Goal: Task Accomplishment & Management: Complete application form

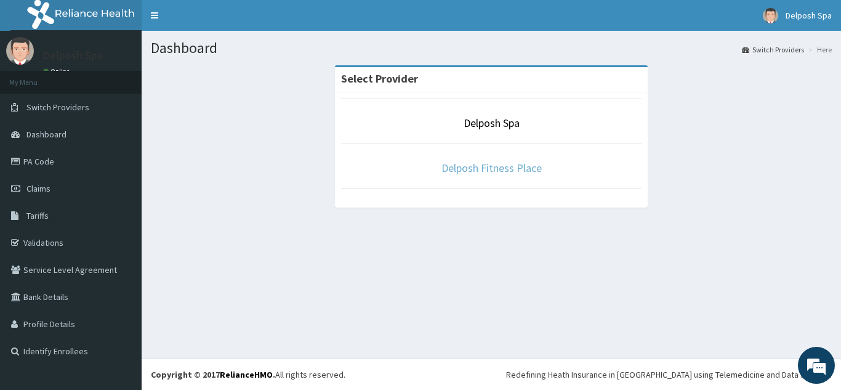
click at [488, 164] on link "Delposh Fitness Place" at bounding box center [491, 168] width 100 height 14
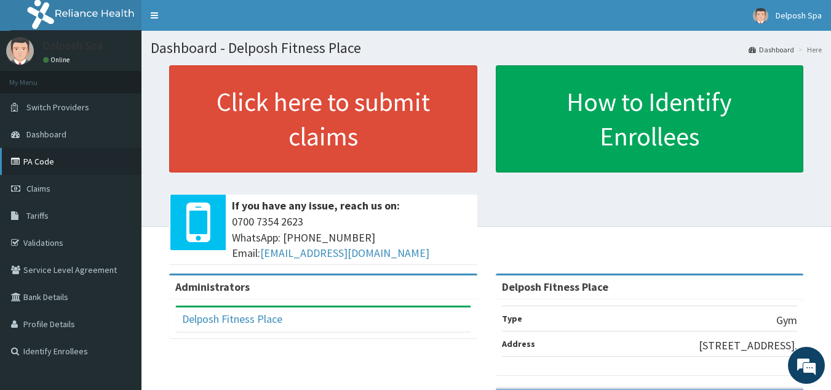
click at [31, 160] on link "PA Code" at bounding box center [71, 161] width 142 height 27
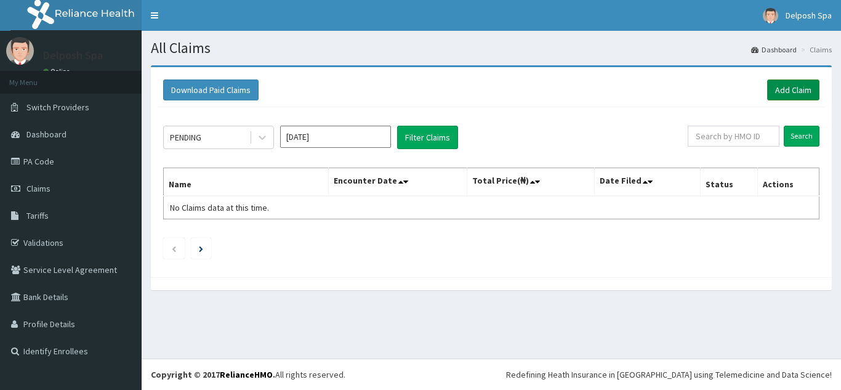
click at [774, 90] on link "Add Claim" at bounding box center [793, 89] width 52 height 21
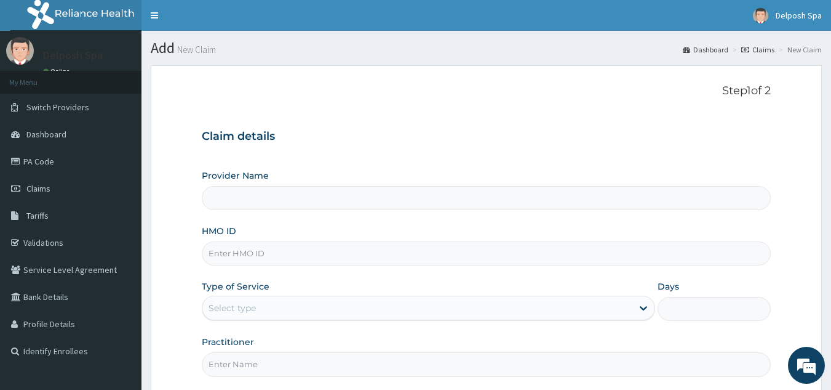
type input "Delposh Fitness Place"
type input "1"
click at [284, 248] on input "HMO ID" at bounding box center [487, 253] width 570 height 24
paste input "DUP/10060/E"
type input "DUP/10060/E"
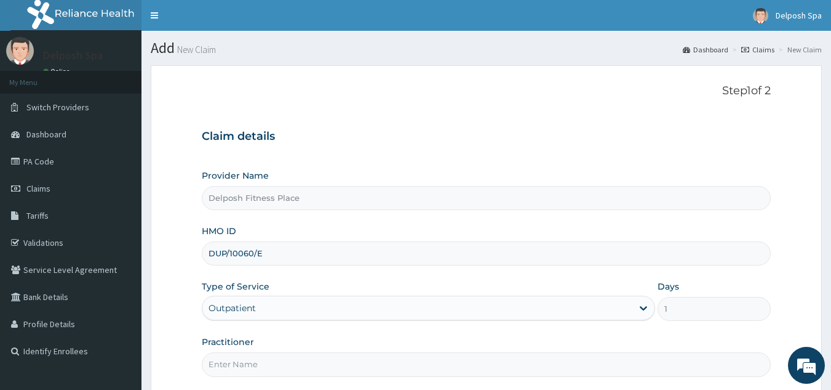
click at [234, 363] on input "Practitioner" at bounding box center [487, 364] width 570 height 24
type input "CLARKSON"
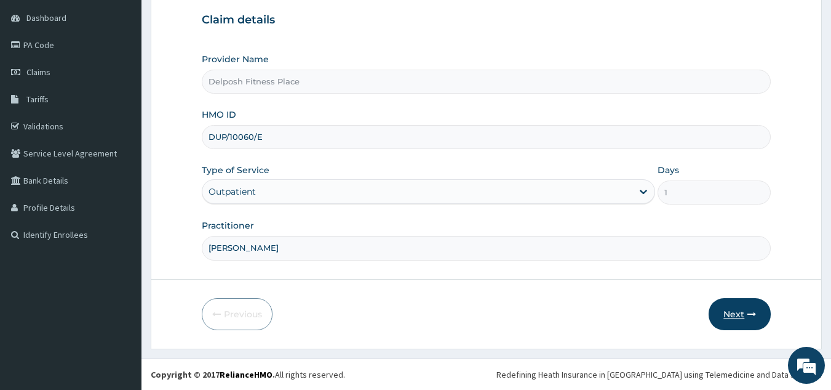
click at [735, 319] on button "Next" at bounding box center [740, 314] width 62 height 32
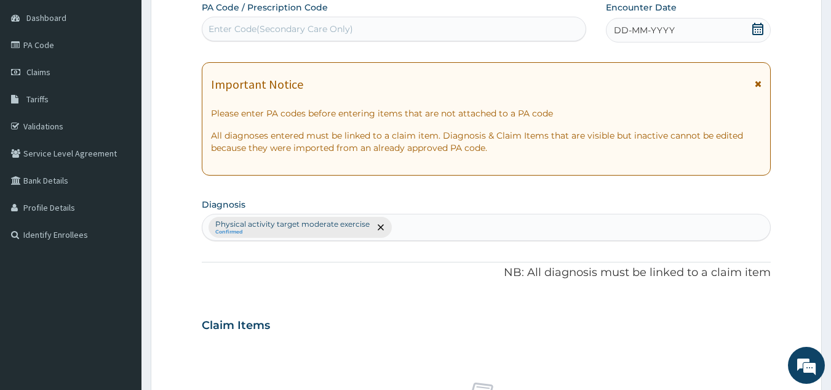
click at [462, 30] on div "Enter Code(Secondary Care Only)" at bounding box center [394, 29] width 384 height 20
paste input "PA/55B7AC"
type input "PA/55B7AC"
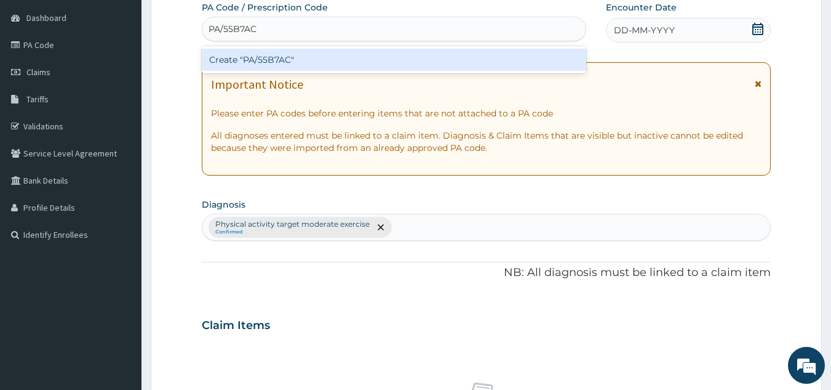
click at [420, 57] on div "Create "PA/55B7AC"" at bounding box center [394, 60] width 385 height 22
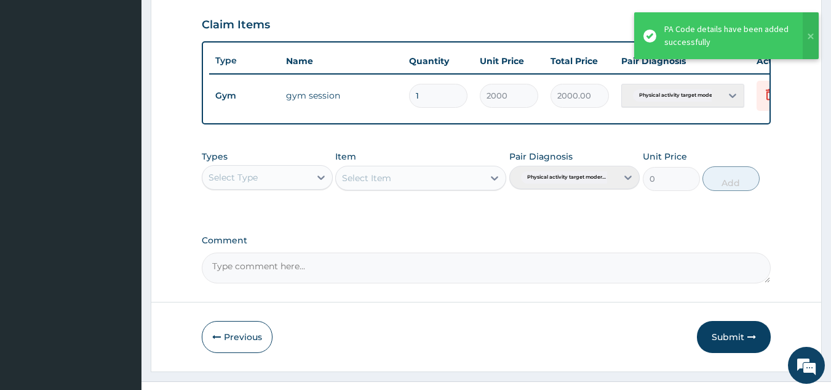
scroll to position [449, 0]
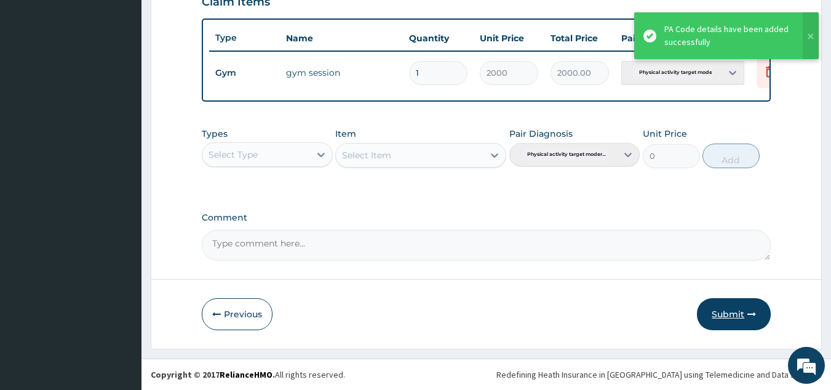
click at [727, 307] on button "Submit" at bounding box center [734, 314] width 74 height 32
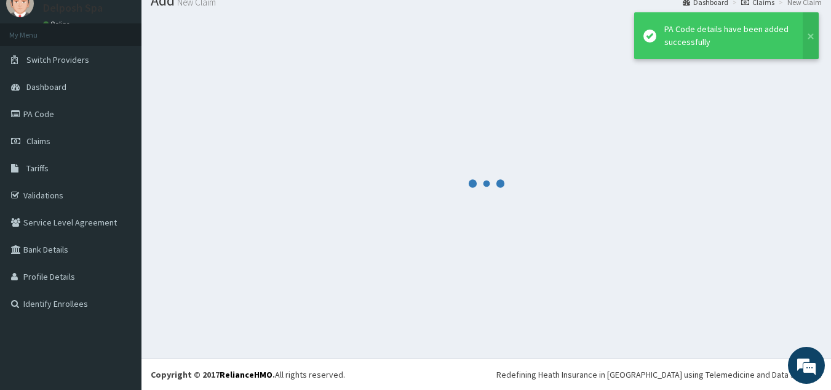
scroll to position [47, 0]
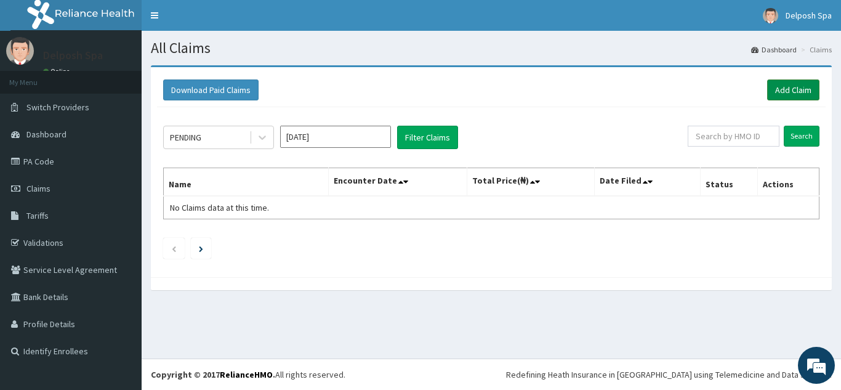
click at [776, 88] on link "Add Claim" at bounding box center [793, 89] width 52 height 21
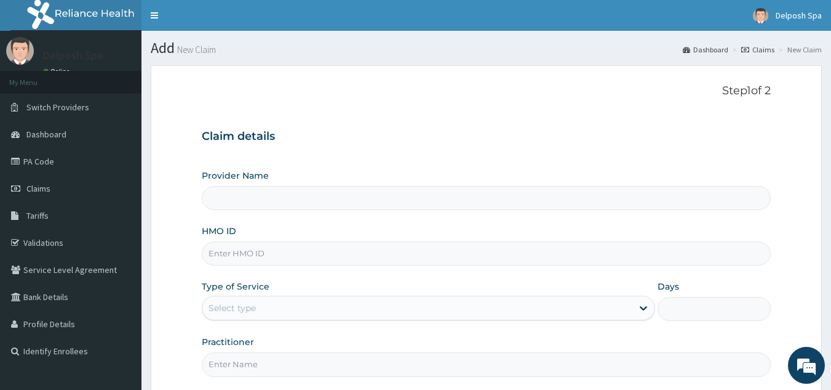
type input "Delposh Fitness Place"
type input "1"
click at [252, 257] on input "HMO ID" at bounding box center [487, 253] width 570 height 24
paste input "REL/10611/A"
type input "REL/10611/A"
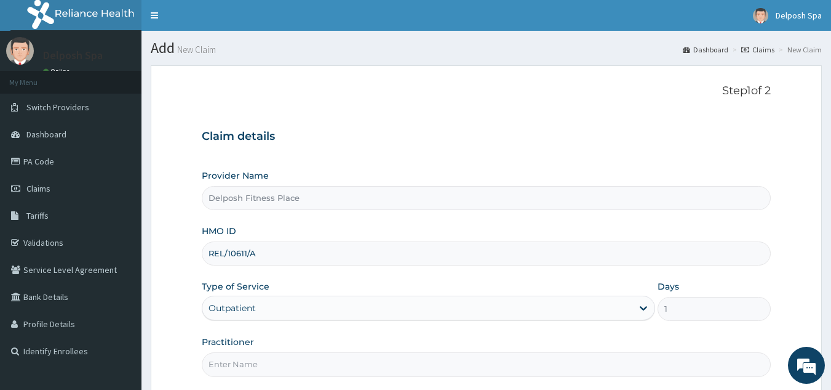
click at [239, 358] on input "Practitioner" at bounding box center [487, 364] width 570 height 24
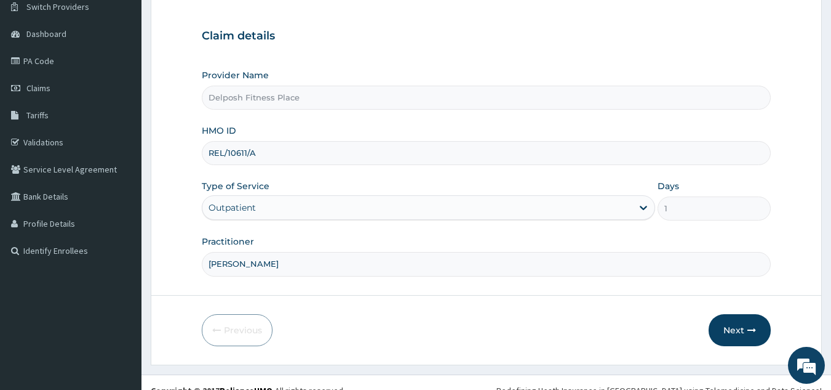
scroll to position [110, 0]
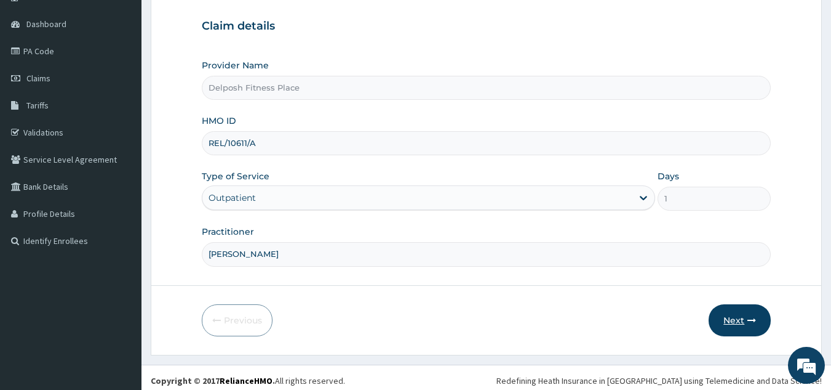
type input "CLARKSON"
click at [742, 317] on button "Next" at bounding box center [740, 320] width 62 height 32
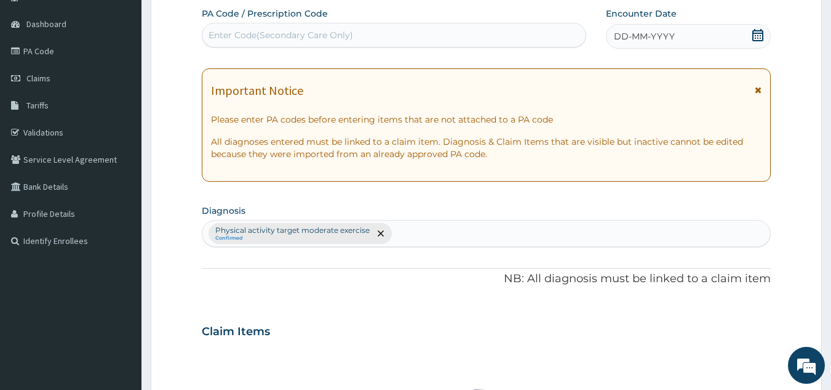
click at [441, 28] on div "Enter Code(Secondary Care Only)" at bounding box center [394, 35] width 384 height 20
paste input "PA/4593CC"
type input "PA/4593CC"
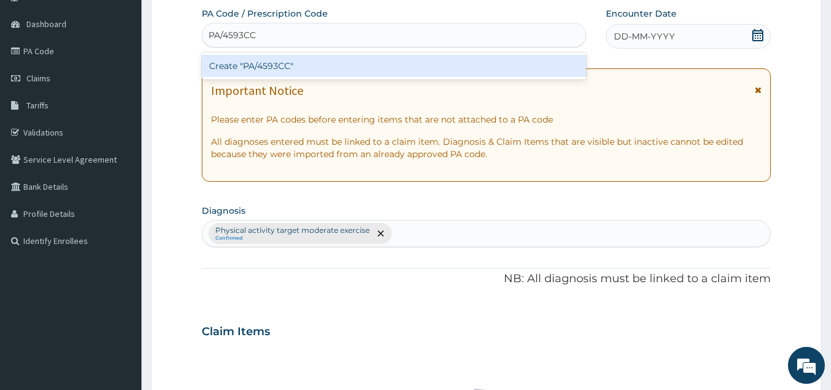
click at [379, 73] on div "Create "PA/4593CC"" at bounding box center [394, 66] width 385 height 22
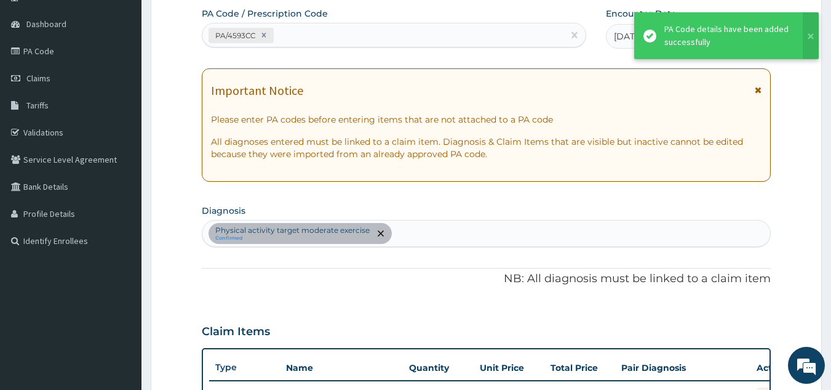
scroll to position [318, 0]
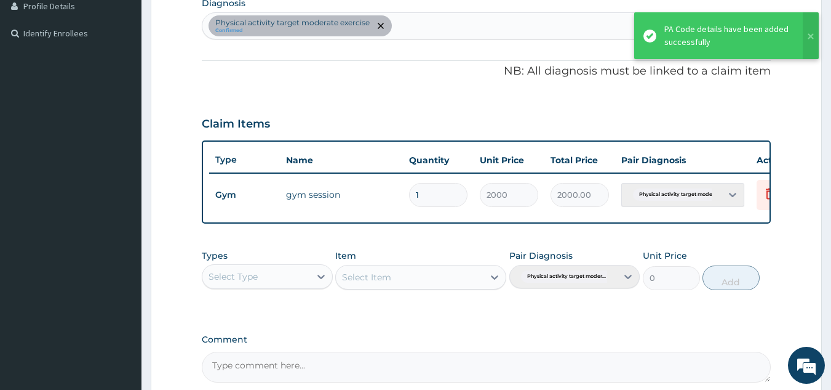
click at [828, 338] on section "Step 2 of 2 PA Code / Prescription Code PA/4593CC Encounter Date 12-08-2025 Imp…" at bounding box center [487, 108] width 690 height 741
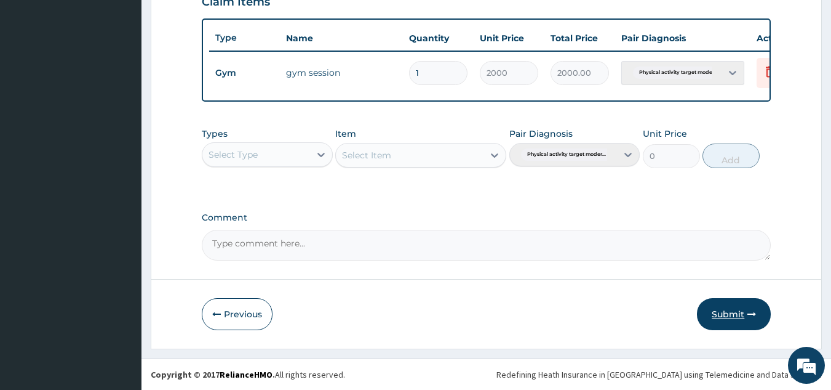
click at [738, 308] on button "Submit" at bounding box center [734, 314] width 74 height 32
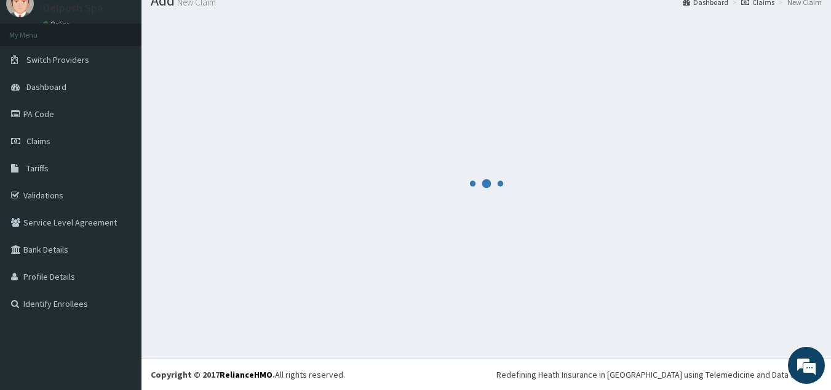
scroll to position [47, 0]
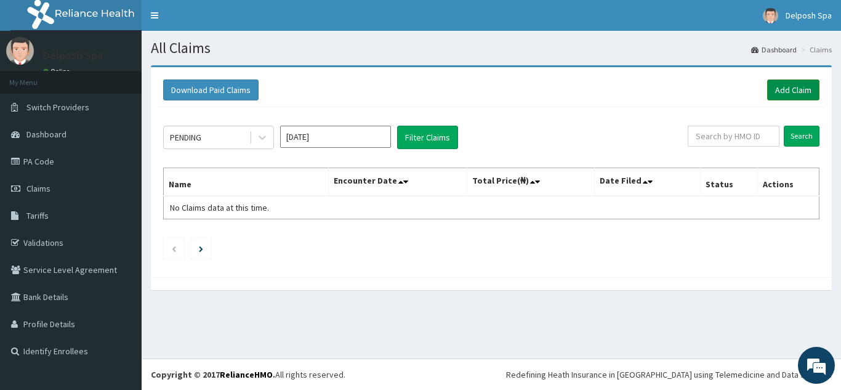
click at [775, 88] on link "Add Claim" at bounding box center [793, 89] width 52 height 21
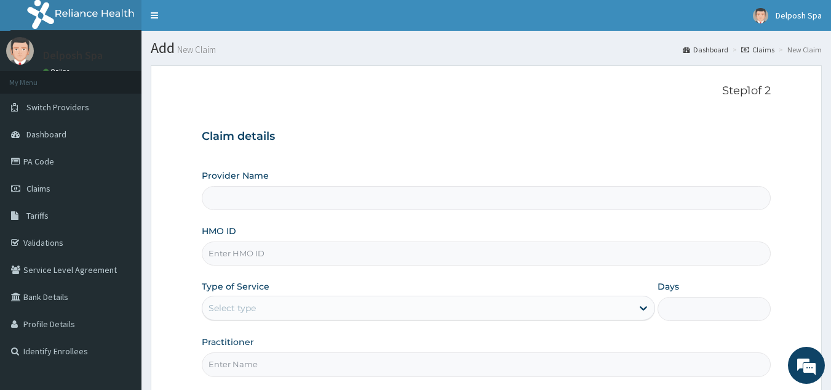
type input "Delposh Fitness Place"
type input "1"
click at [242, 257] on input "HMO ID" at bounding box center [487, 253] width 570 height 24
paste input "PRS/10062/B"
type input "PRS/10062/B"
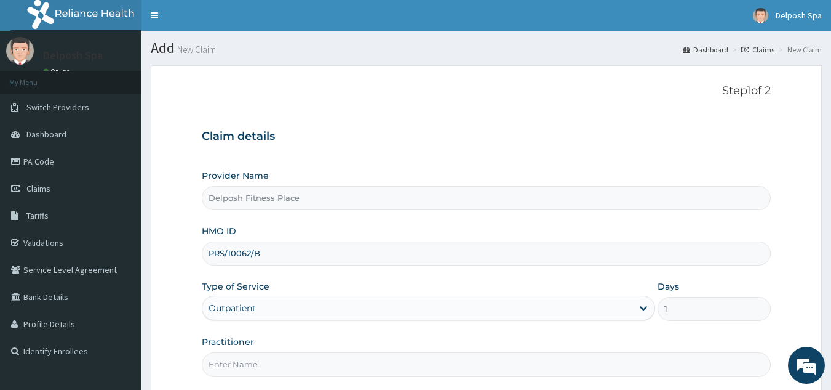
click at [230, 367] on input "Practitioner" at bounding box center [487, 364] width 570 height 24
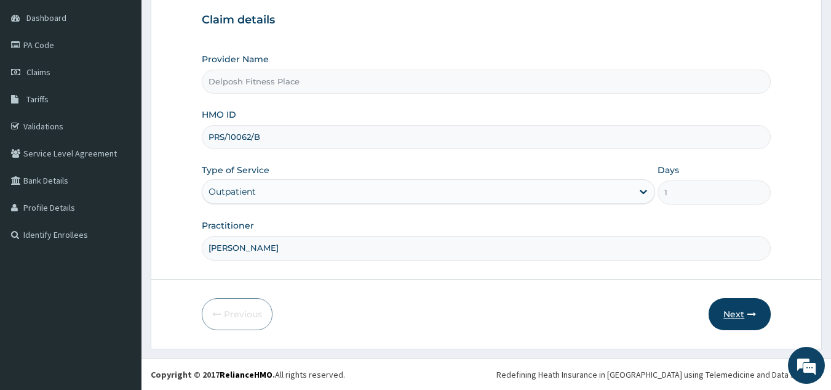
type input "CHINGY"
click at [738, 310] on button "Next" at bounding box center [740, 314] width 62 height 32
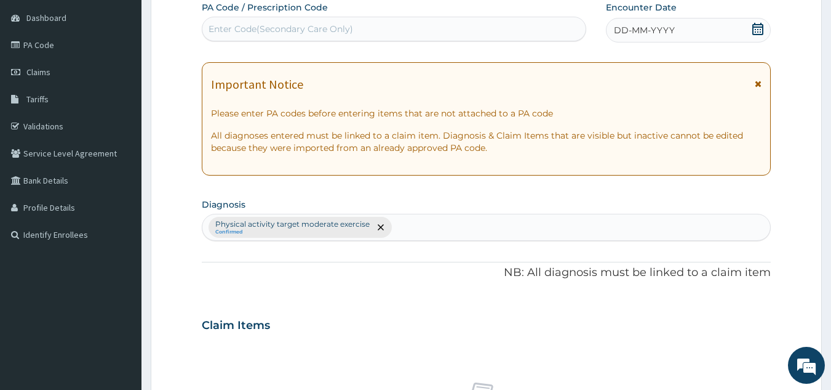
click at [452, 14] on div "PA Code / Prescription Code Enter Code(Secondary Care Only)" at bounding box center [394, 21] width 385 height 40
click at [442, 28] on div "Enter Code(Secondary Care Only)" at bounding box center [394, 29] width 384 height 20
paste input "PA/4E22B0"
type input "PA/4E22B0"
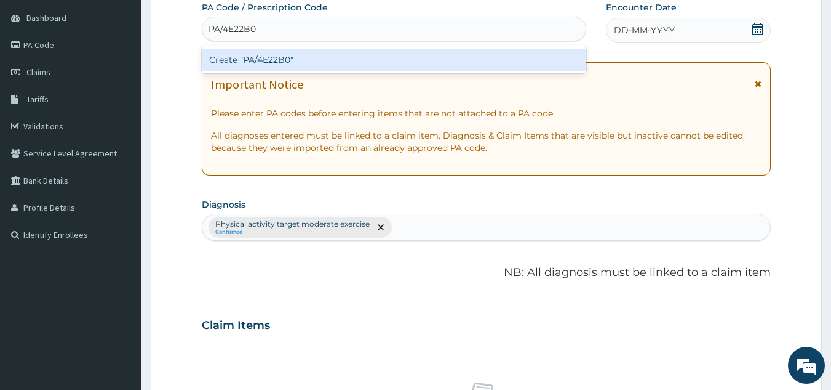
click at [388, 58] on div "Create "PA/4E22B0"" at bounding box center [394, 60] width 385 height 22
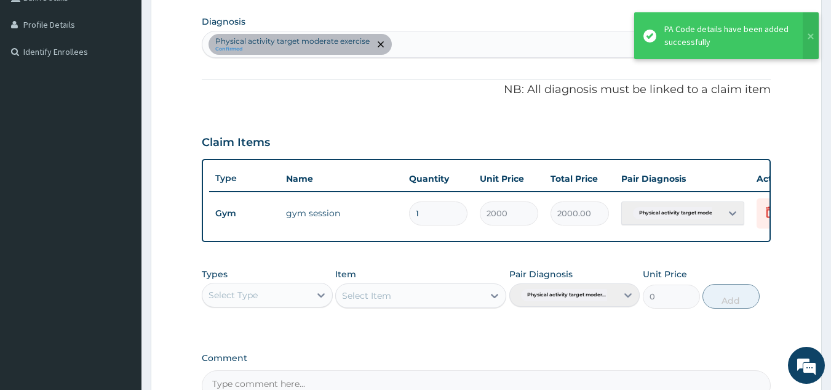
scroll to position [438, 0]
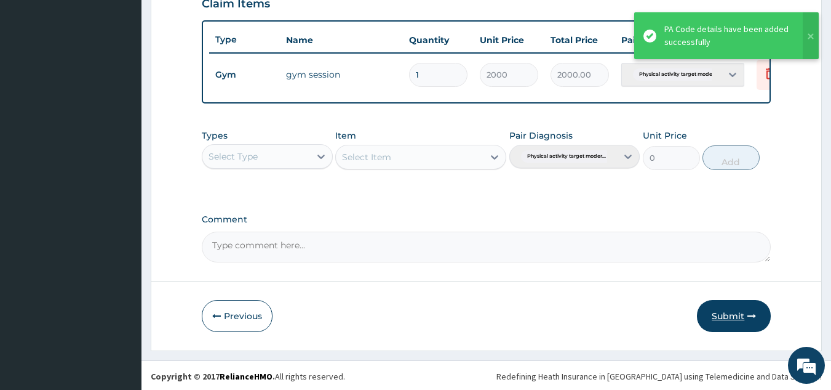
click at [730, 327] on button "Submit" at bounding box center [734, 316] width 74 height 32
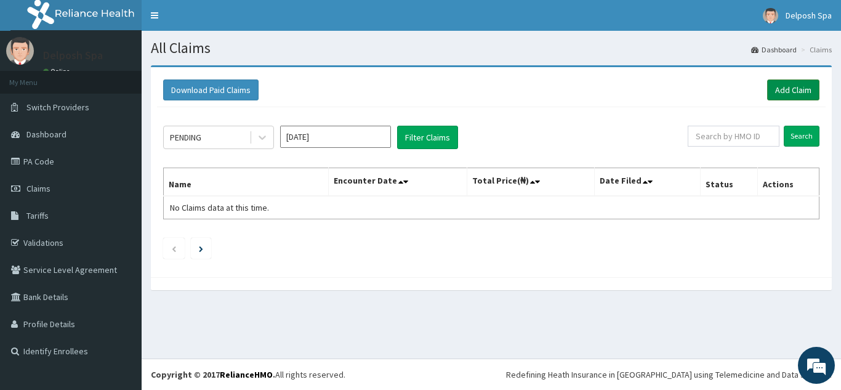
click at [807, 84] on link "Add Claim" at bounding box center [793, 89] width 52 height 21
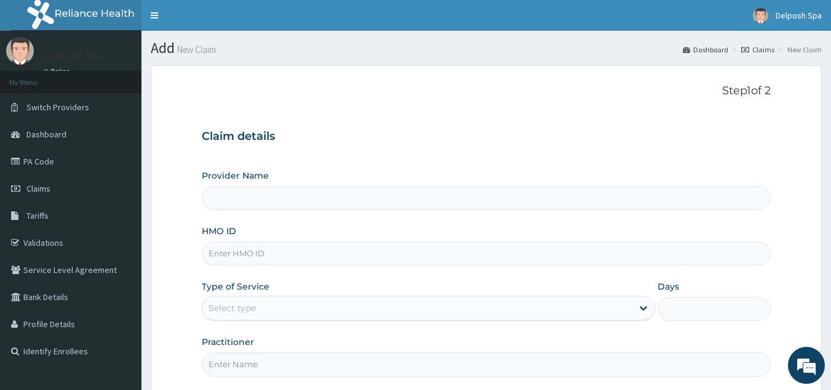
type input "Delposh Fitness Place"
type input "1"
click at [245, 258] on input "HMO ID" at bounding box center [487, 253] width 570 height 24
paste input "FSG/10012/A"
type input "FSG/10012/A"
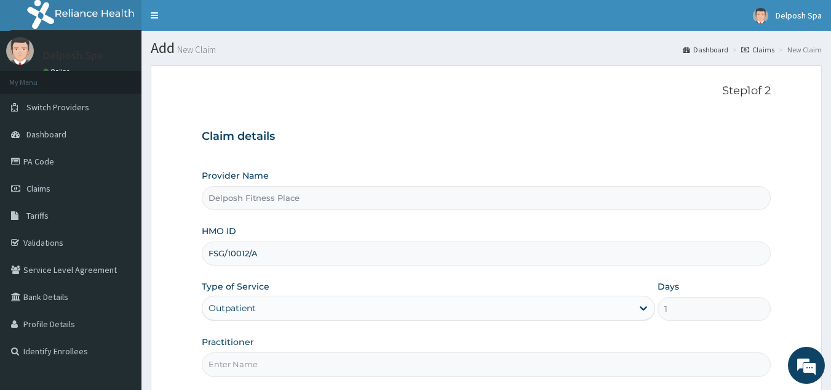
click at [277, 364] on input "Practitioner" at bounding box center [487, 364] width 570 height 24
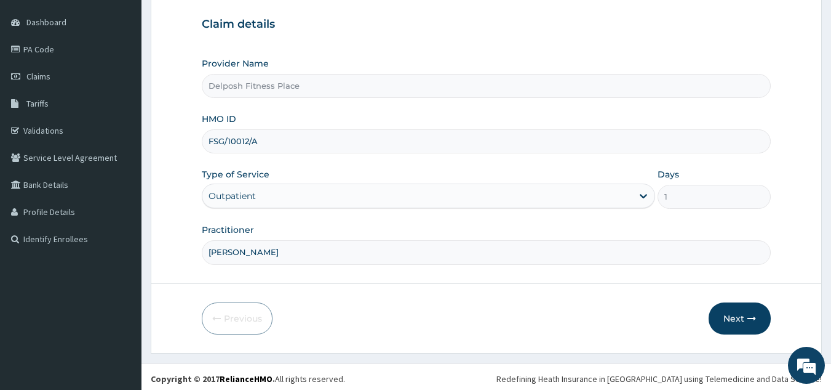
scroll to position [116, 0]
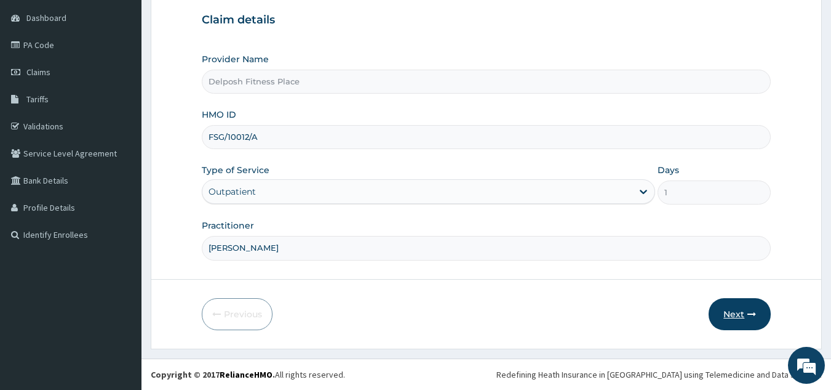
type input "CHINGY"
click at [736, 315] on button "Next" at bounding box center [740, 314] width 62 height 32
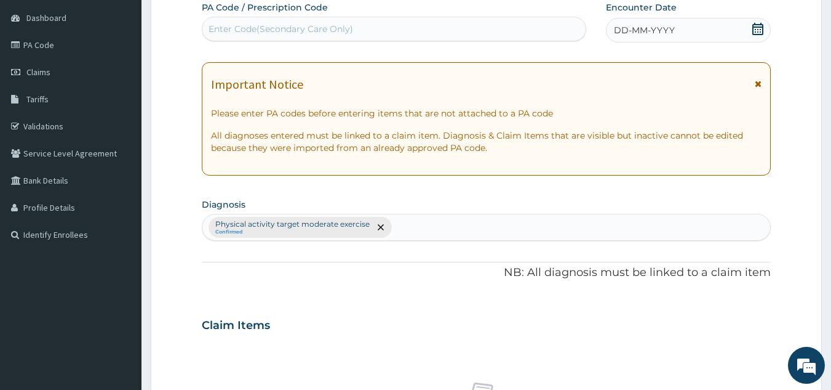
click at [486, 22] on div "Enter Code(Secondary Care Only)" at bounding box center [394, 29] width 384 height 20
paste input "PA/50A1B8"
type input "PA/50A1B8"
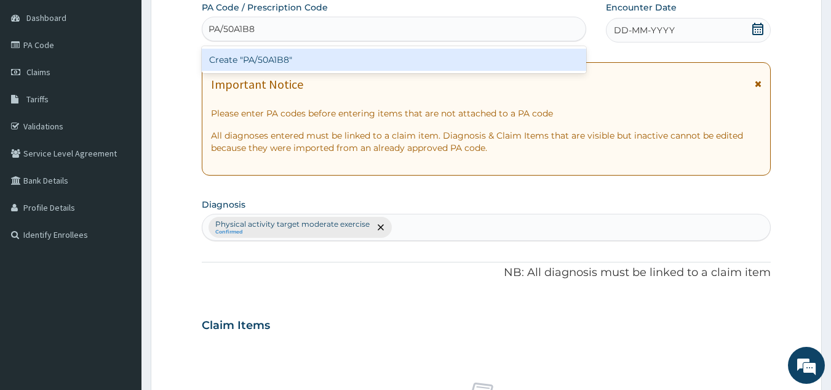
click at [408, 58] on div "Create "PA/50A1B8"" at bounding box center [394, 60] width 385 height 22
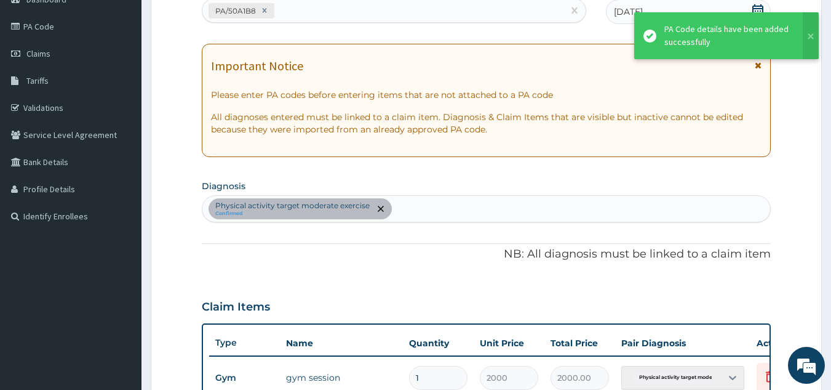
scroll to position [425, 0]
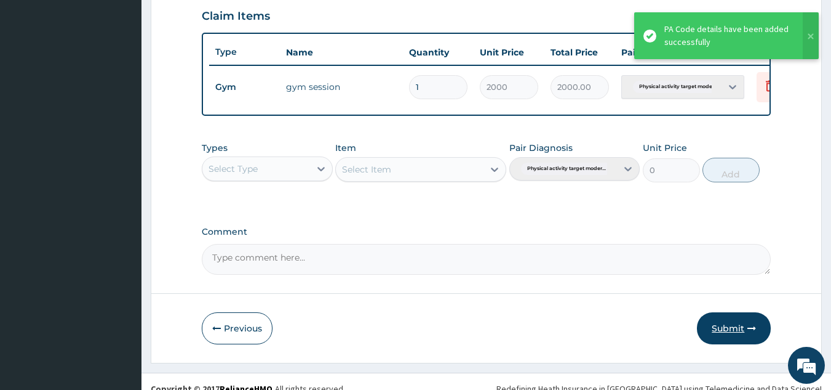
click at [726, 332] on button "Submit" at bounding box center [734, 328] width 74 height 32
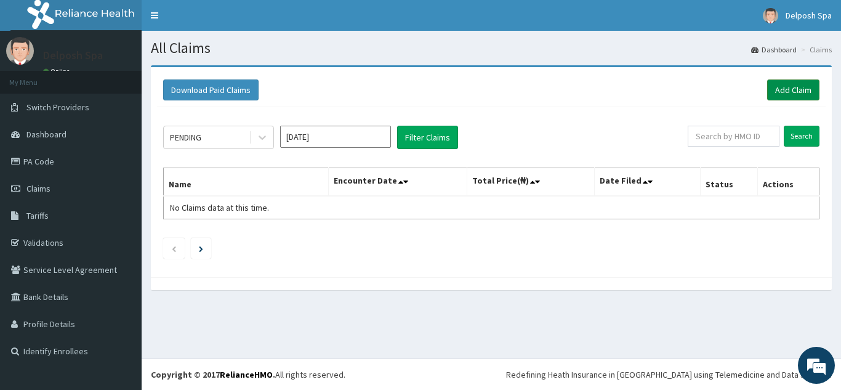
click at [799, 86] on link "Add Claim" at bounding box center [793, 89] width 52 height 21
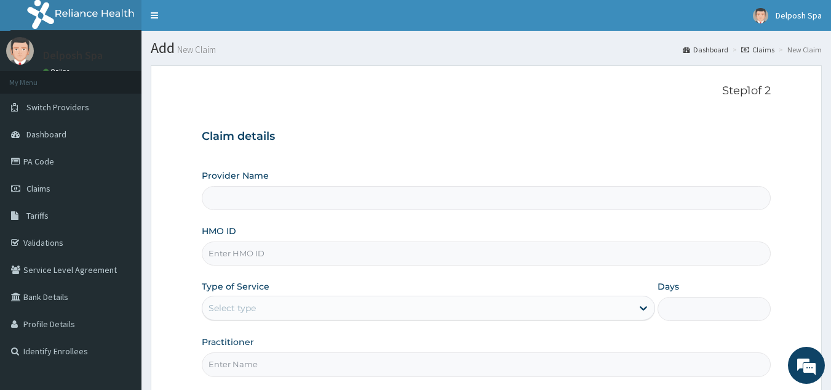
type input "Delposh Fitness Place"
type input "1"
click at [264, 256] on input "HMO ID" at bounding box center [487, 253] width 570 height 24
paste input "LTI/10063/A"
type input "LTI/10063/A"
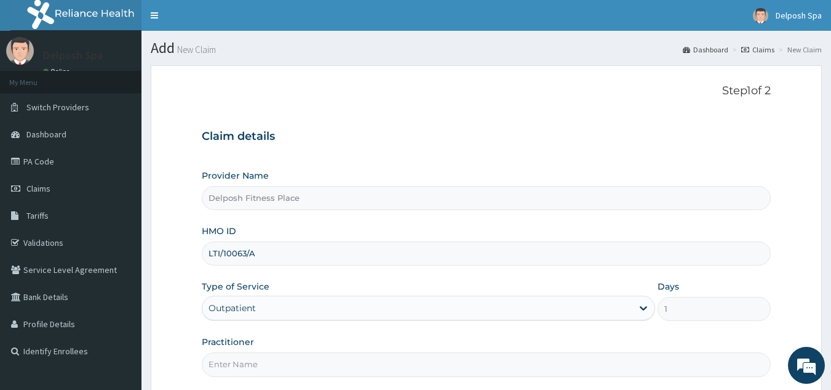
click at [233, 359] on input "Practitioner" at bounding box center [487, 364] width 570 height 24
type input "CHINGY"
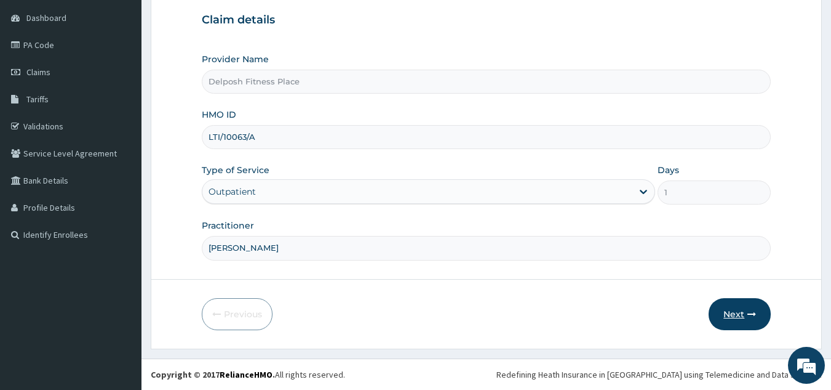
click at [732, 315] on button "Next" at bounding box center [740, 314] width 62 height 32
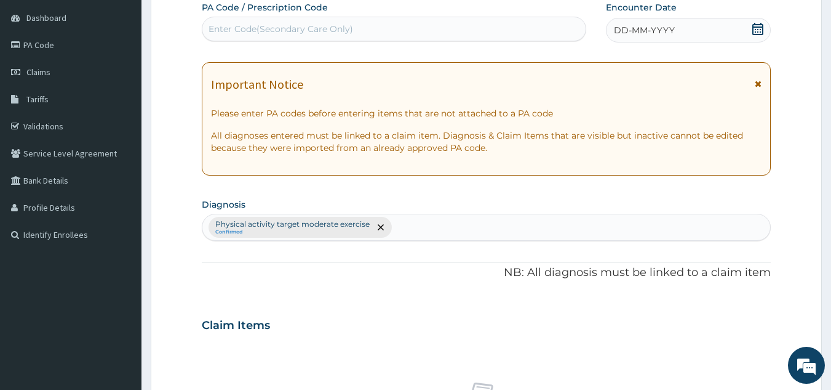
click at [475, 19] on div "Enter Code(Secondary Care Only)" at bounding box center [394, 29] width 384 height 20
paste input "PA/50A7BD"
type input "PA/50A7BD"
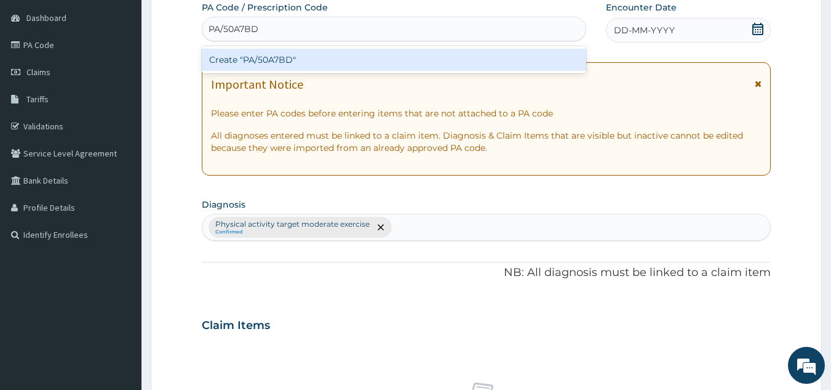
click at [440, 57] on div "Create "PA/50A7BD"" at bounding box center [394, 60] width 385 height 22
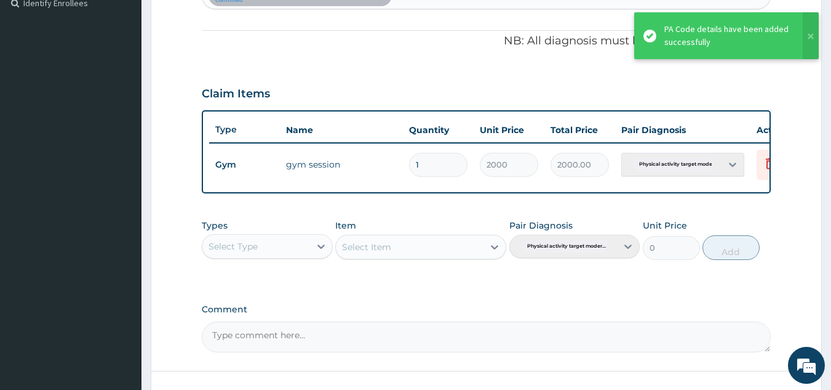
scroll to position [449, 0]
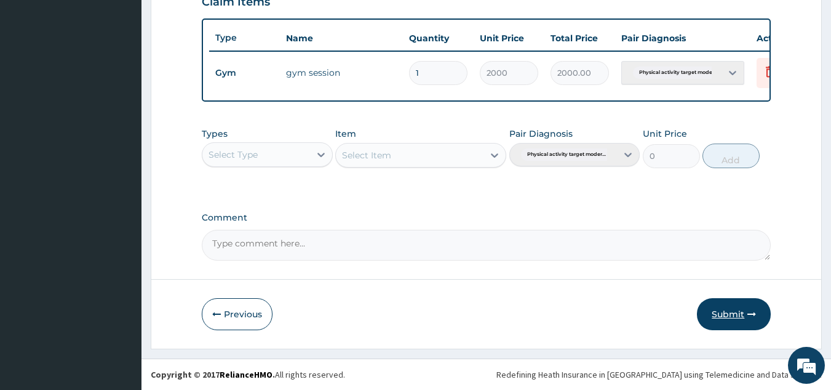
click at [734, 314] on button "Submit" at bounding box center [734, 314] width 74 height 32
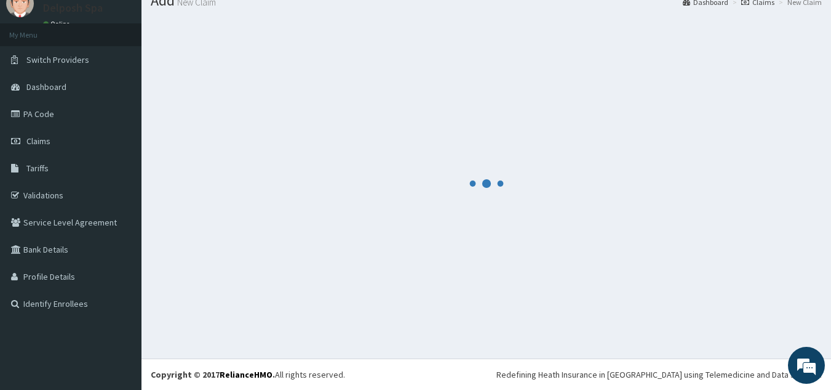
scroll to position [47, 0]
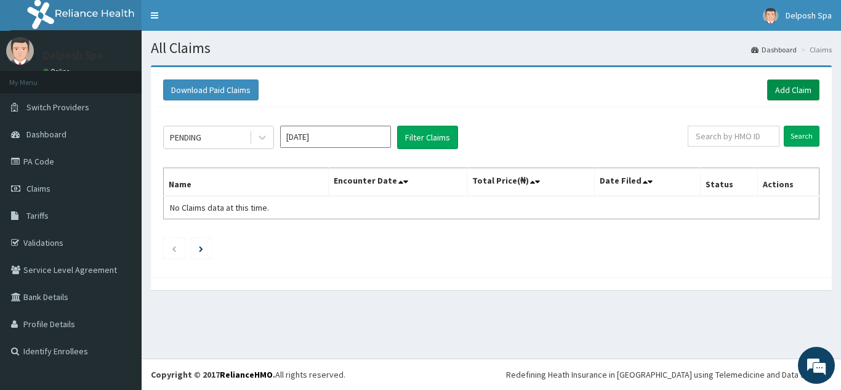
click at [799, 94] on link "Add Claim" at bounding box center [793, 89] width 52 height 21
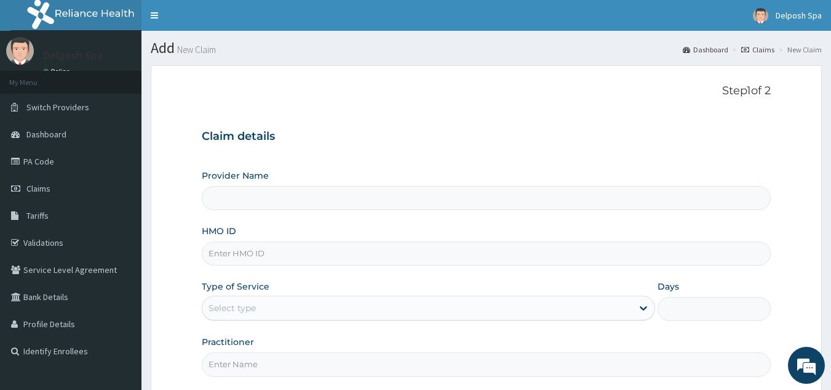
click at [249, 254] on input "HMO ID" at bounding box center [487, 253] width 570 height 24
type input "Delposh Fitness Place"
type input "1"
paste input "PPG/10018/A"
type input "PPG/10018/A"
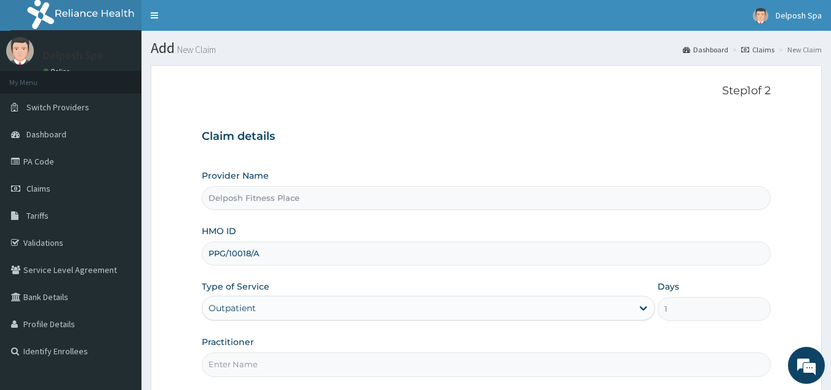
click at [250, 364] on input "Practitioner" at bounding box center [487, 364] width 570 height 24
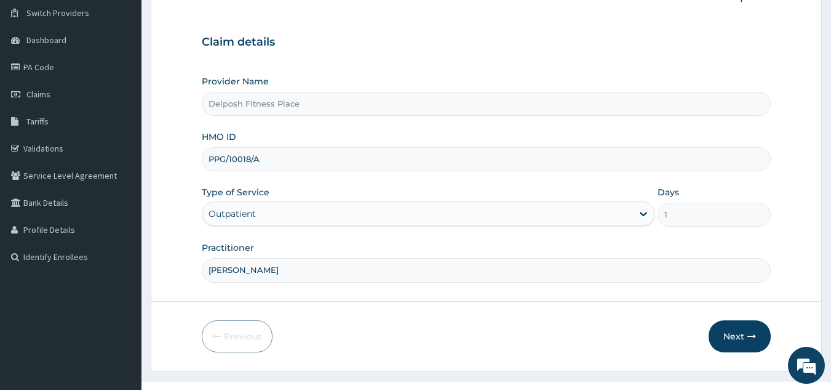
scroll to position [116, 0]
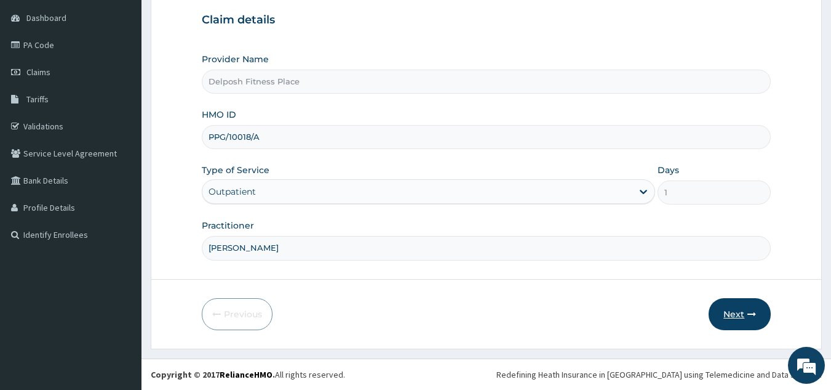
type input "CLARKSON"
click at [745, 312] on button "Next" at bounding box center [740, 314] width 62 height 32
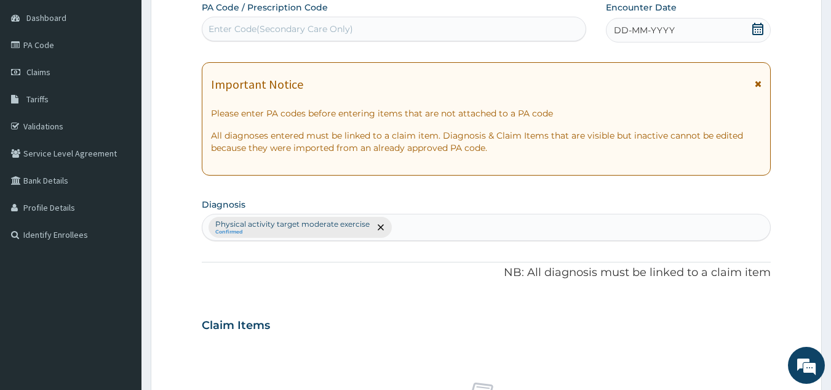
click at [514, 29] on div "Enter Code(Secondary Care Only)" at bounding box center [394, 29] width 384 height 20
paste input "PA/B8B593"
type input "PA/B8B593"
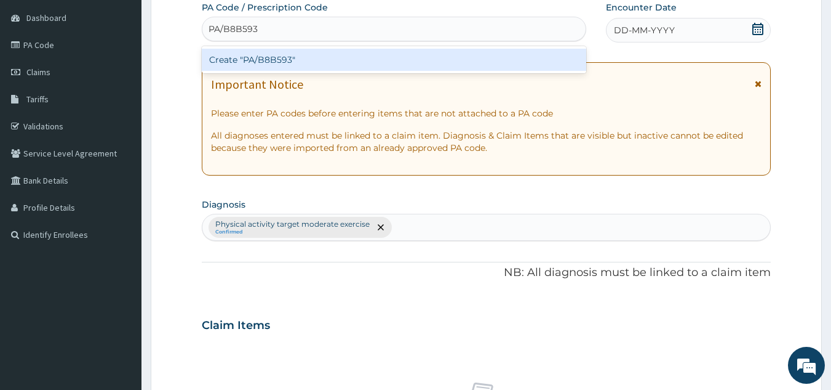
click at [472, 54] on div "Create "PA/B8B593"" at bounding box center [394, 60] width 385 height 22
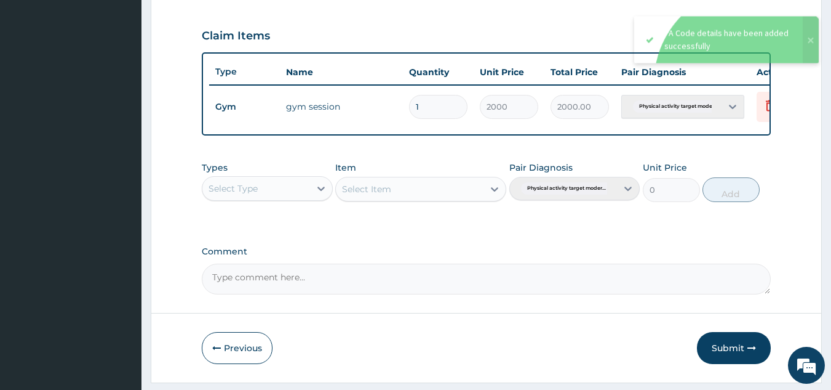
scroll to position [432, 0]
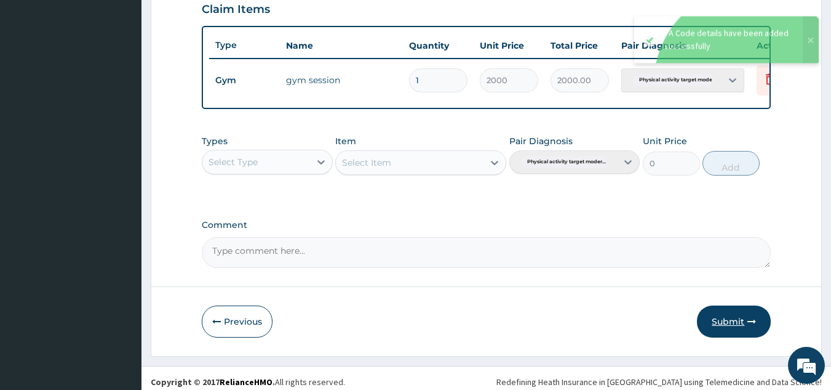
click at [726, 332] on button "Submit" at bounding box center [734, 321] width 74 height 32
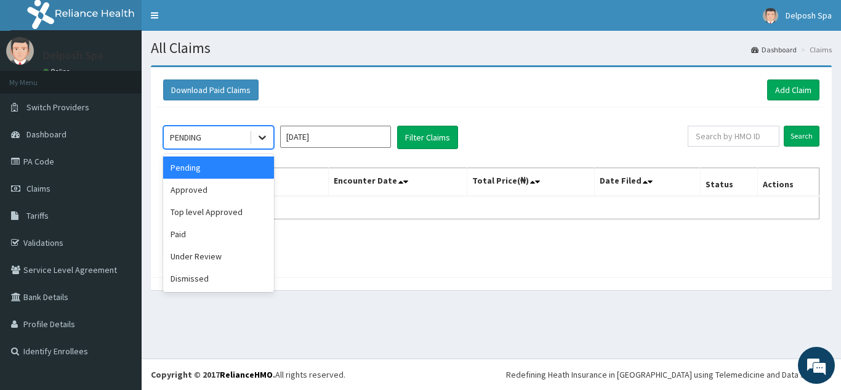
click at [262, 135] on icon at bounding box center [262, 137] width 12 height 12
click at [202, 211] on div "Top level Approved" at bounding box center [218, 212] width 111 height 22
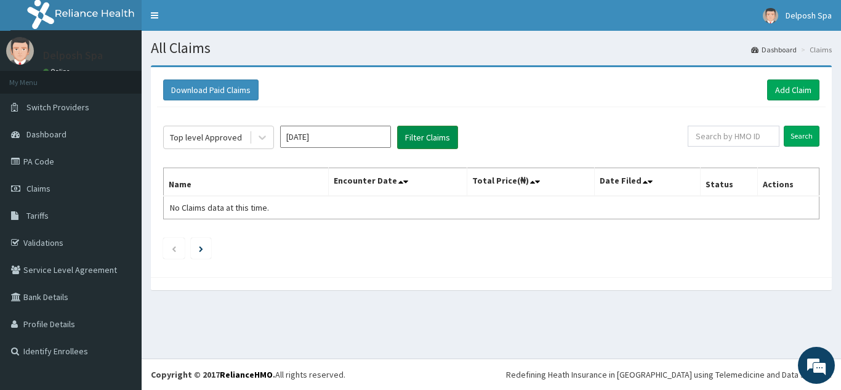
click at [430, 140] on button "Filter Claims" at bounding box center [427, 137] width 61 height 23
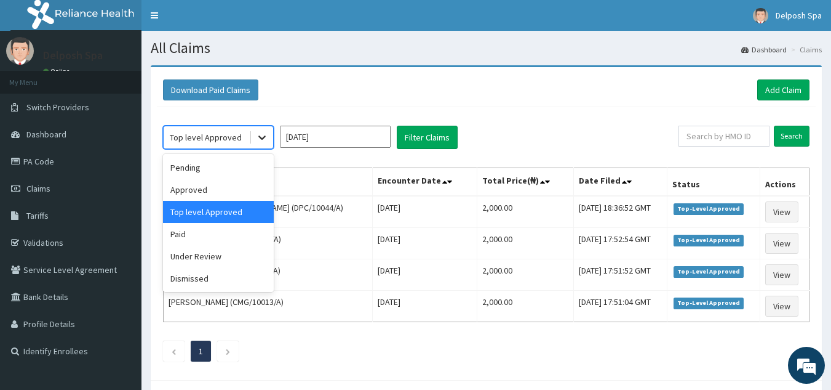
click at [262, 140] on icon at bounding box center [262, 137] width 12 height 12
click at [211, 193] on div "Approved" at bounding box center [218, 189] width 111 height 22
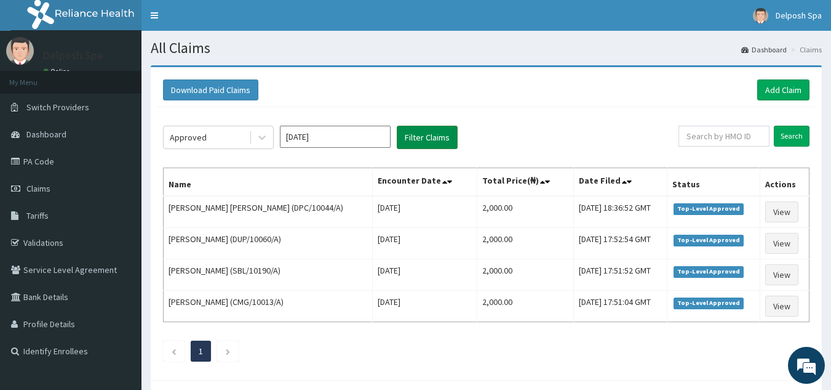
click at [430, 134] on button "Filter Claims" at bounding box center [427, 137] width 61 height 23
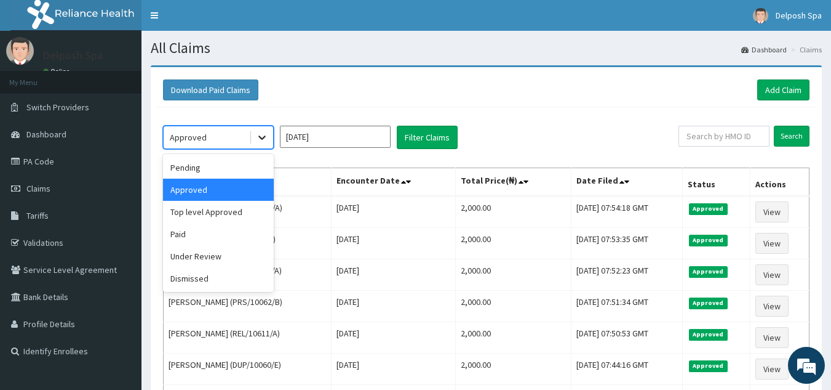
click at [263, 137] on icon at bounding box center [262, 137] width 12 height 12
click at [201, 239] on div "Paid" at bounding box center [218, 234] width 111 height 22
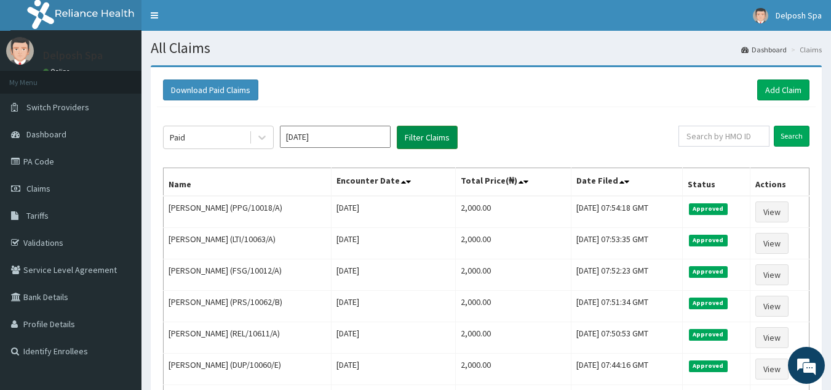
click at [425, 138] on button "Filter Claims" at bounding box center [427, 137] width 61 height 23
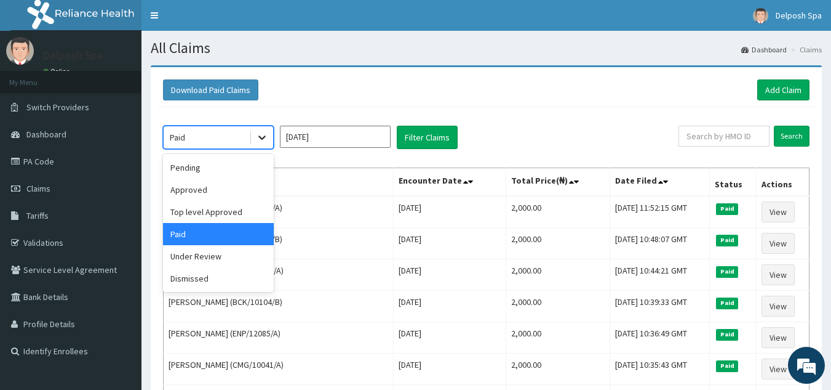
click at [264, 135] on icon at bounding box center [262, 137] width 12 height 12
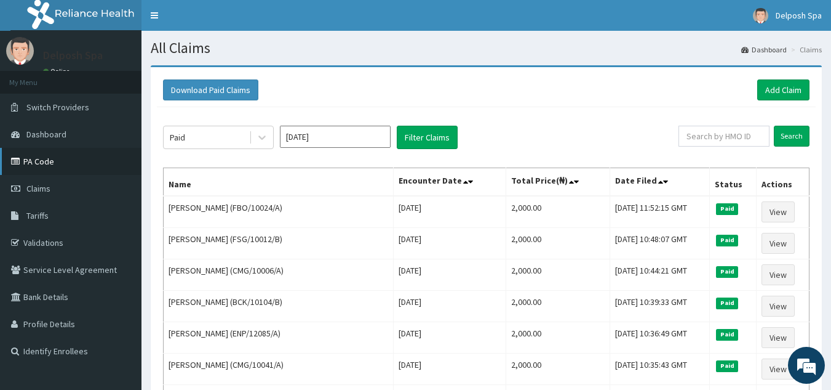
click at [36, 162] on link "PA Code" at bounding box center [71, 161] width 142 height 27
